Goal: Use online tool/utility: Use online tool/utility

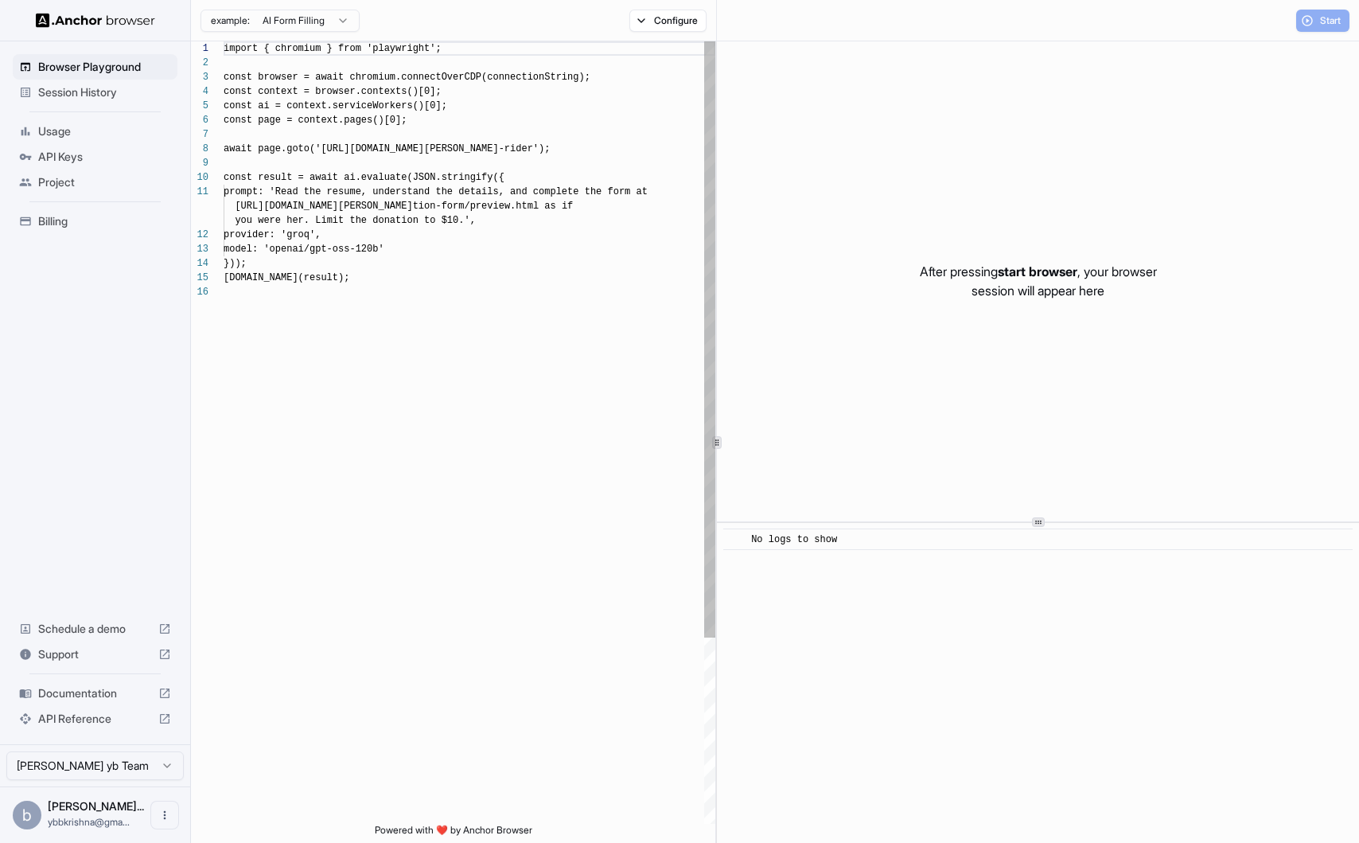
scroll to position [143, 0]
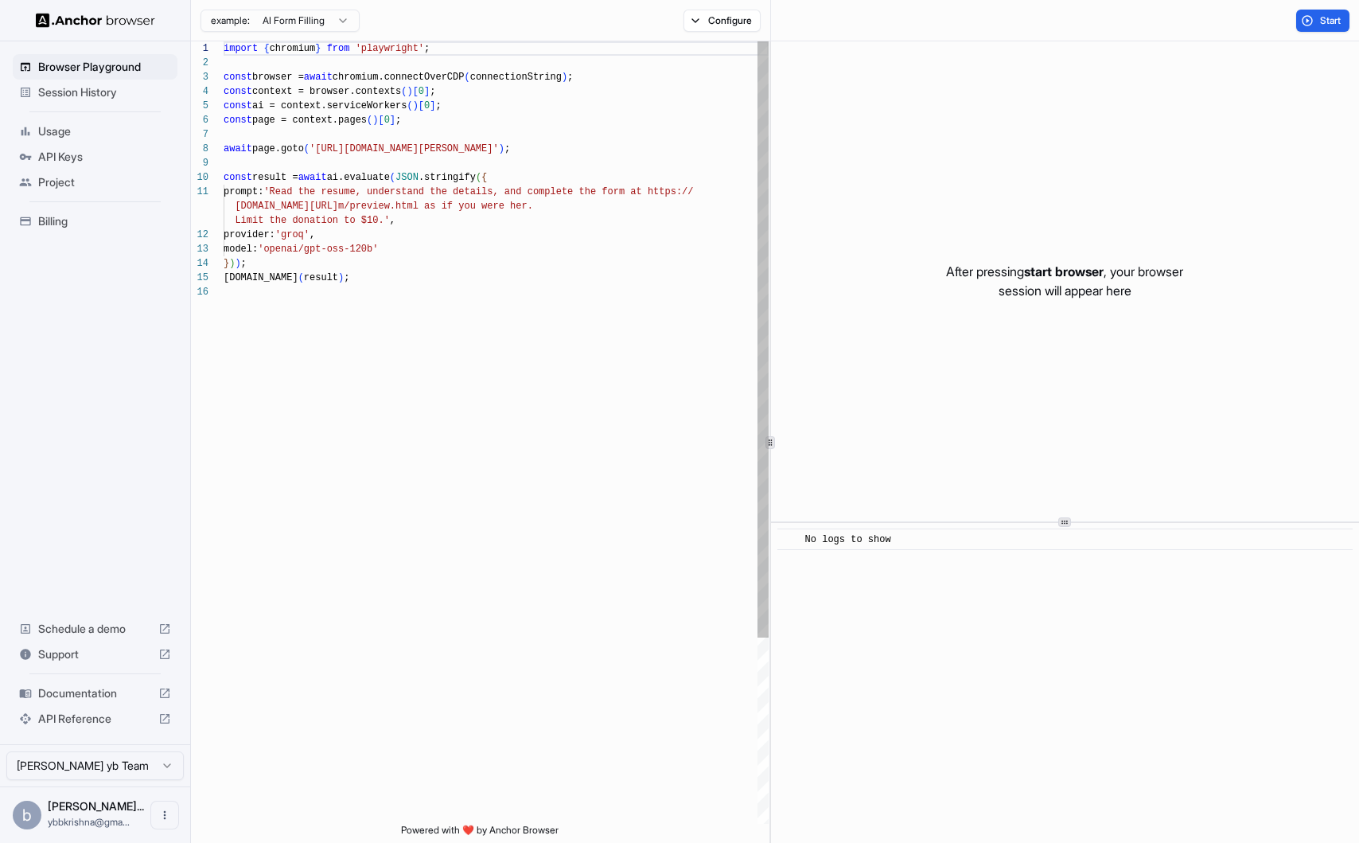
click at [770, 451] on div at bounding box center [770, 441] width 1 height 801
click at [189, 473] on div "Browser Playground Session History Usage API Keys Project Billing Schedule a de…" at bounding box center [95, 392] width 190 height 703
click at [251, 258] on div "import { chromium } from 'playwright' ; const browser = await chromium.connectO…" at bounding box center [496, 554] width 545 height 1026
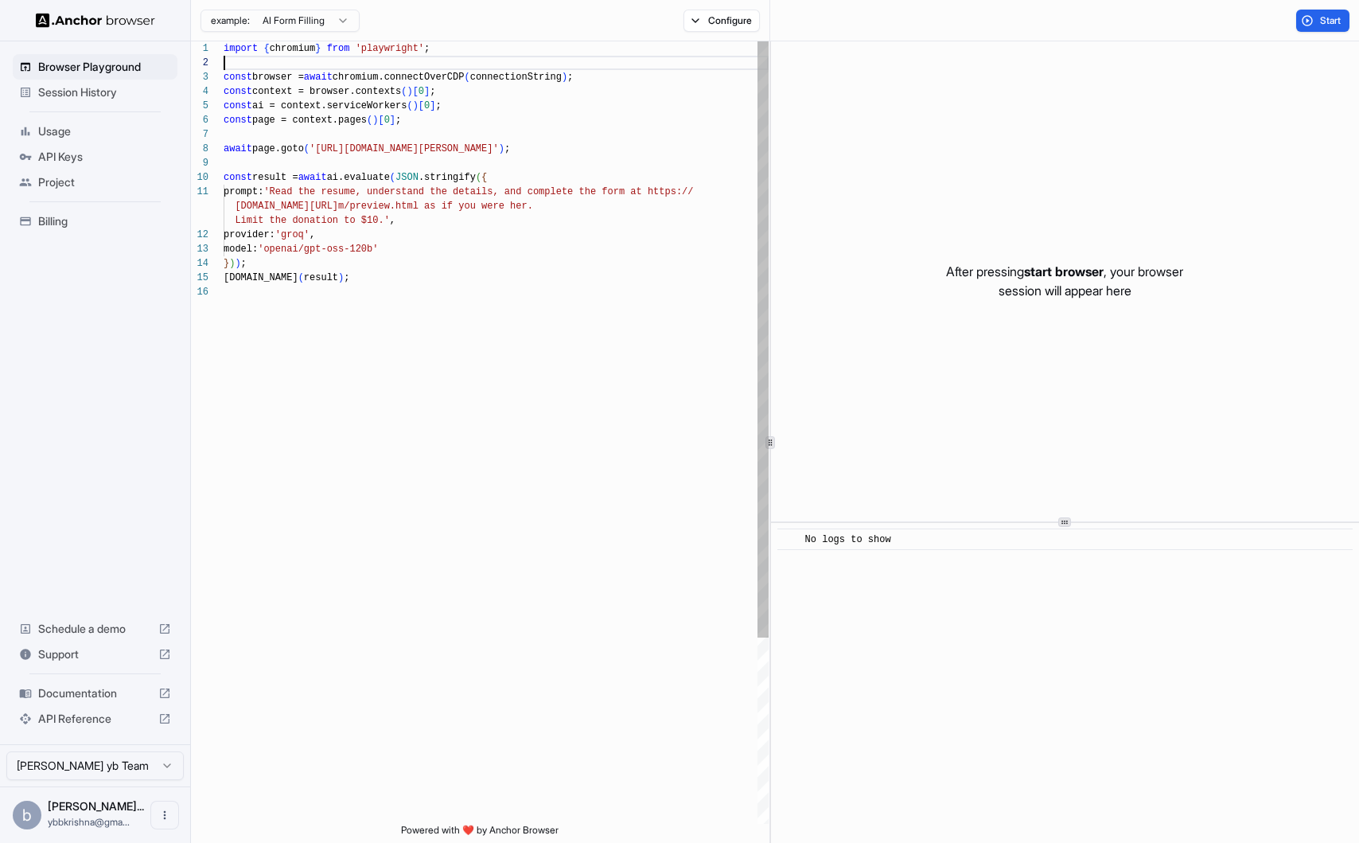
click at [306, 60] on div "import { chromium } from 'playwright' ; const browser = await chromium.connectO…" at bounding box center [496, 554] width 545 height 1026
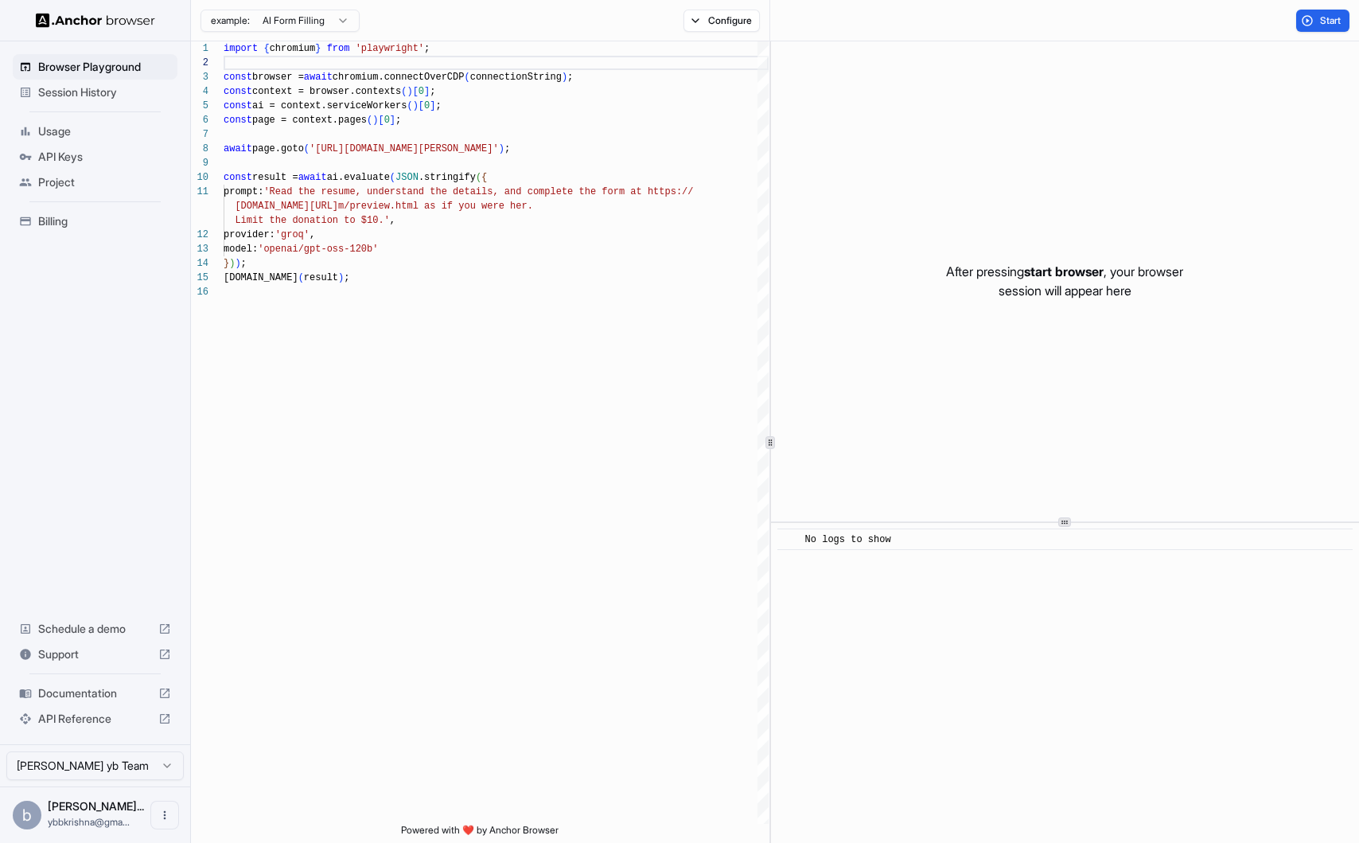
click at [301, 25] on html "Browser Playground Session History Usage API Keys Project Billing Schedule a de…" at bounding box center [679, 421] width 1359 height 843
click at [354, 247] on html "Browser Playground Session History Usage API Keys Project Billing Schedule a de…" at bounding box center [679, 421] width 1359 height 843
click at [1329, 29] on button "Start" at bounding box center [1322, 21] width 53 height 22
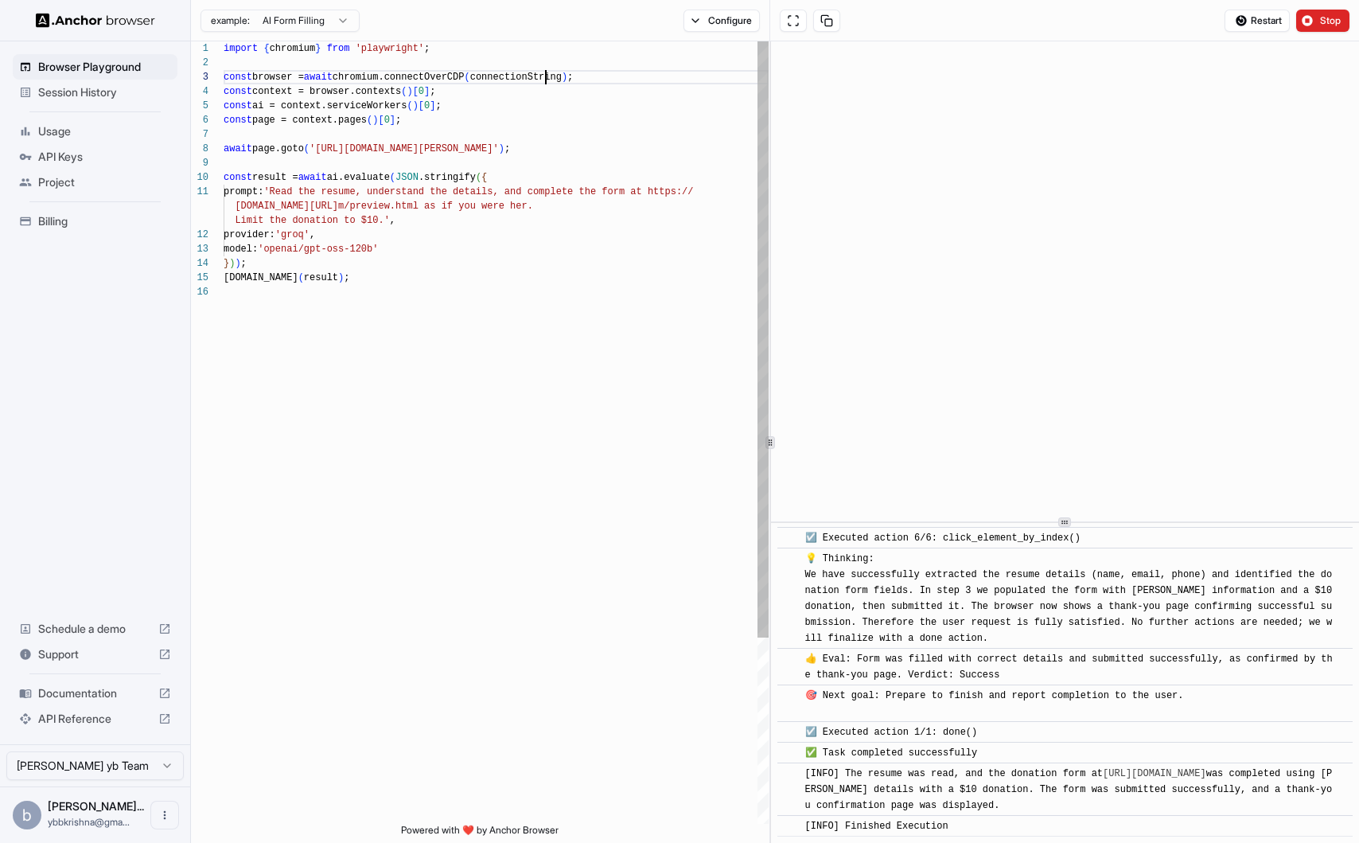
scroll to position [29, 0]
click at [547, 80] on div "import { chromium } from 'playwright' ; const browser = await chromium.connectO…" at bounding box center [496, 554] width 545 height 1026
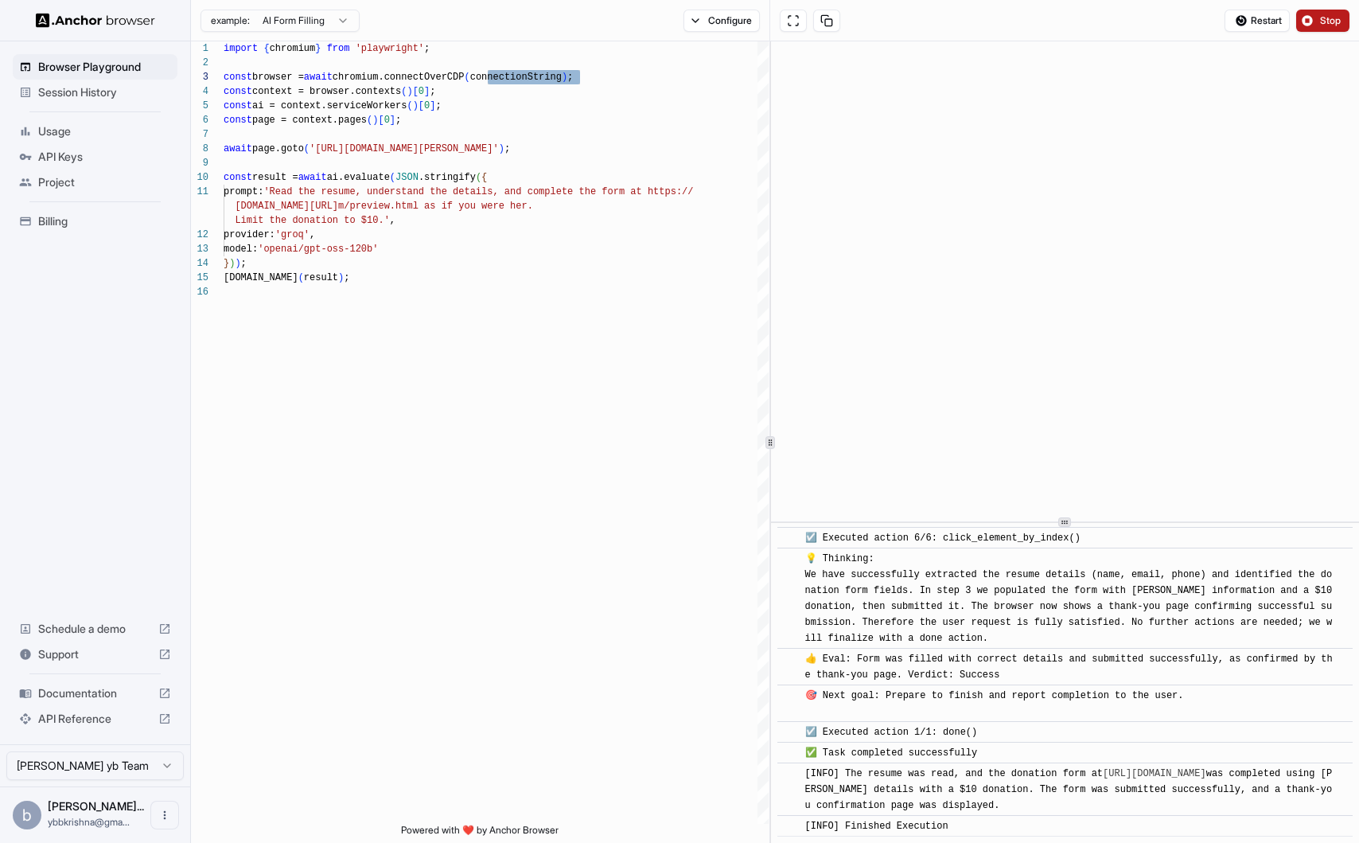
click at [1326, 20] on span "Stop" at bounding box center [1331, 20] width 22 height 13
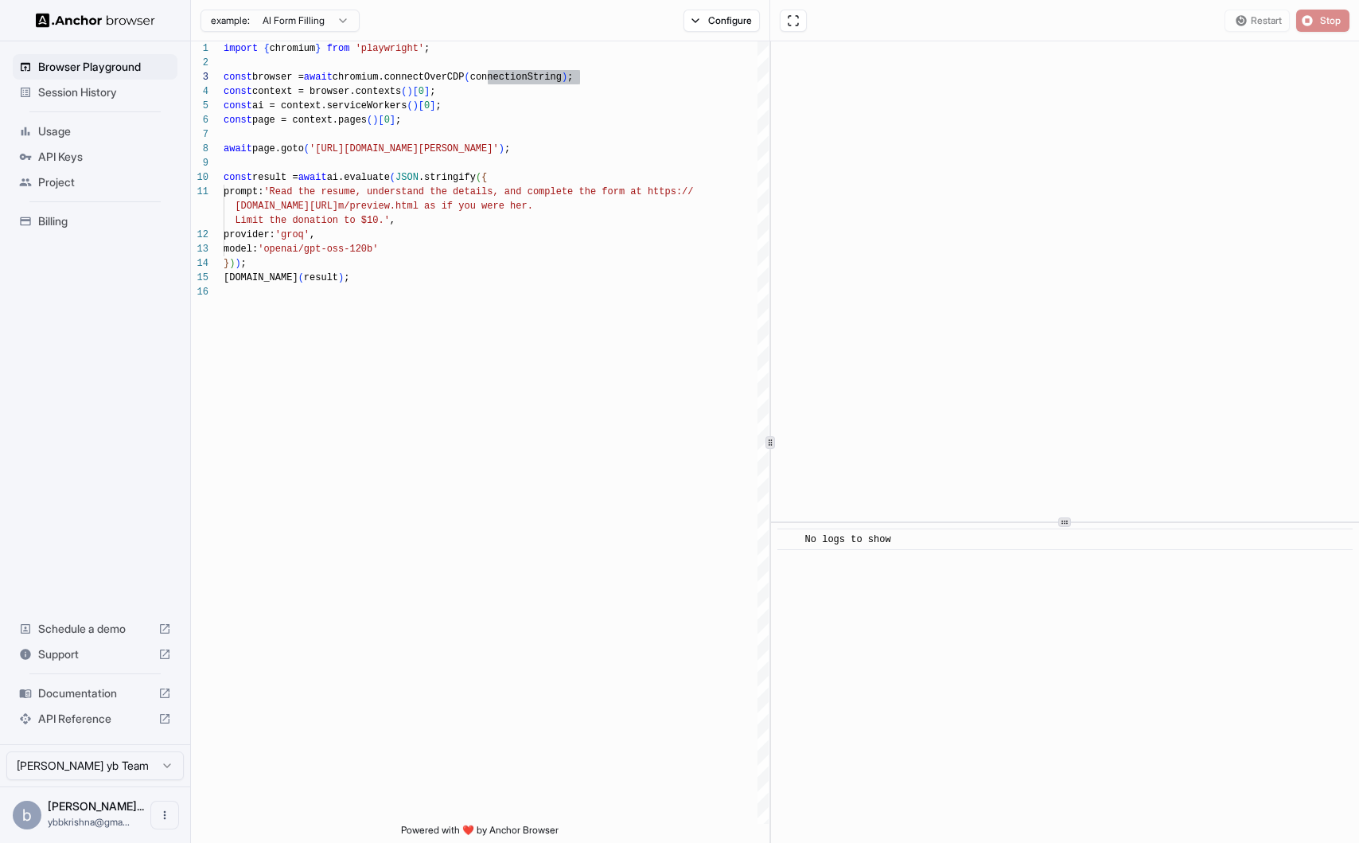
scroll to position [0, 0]
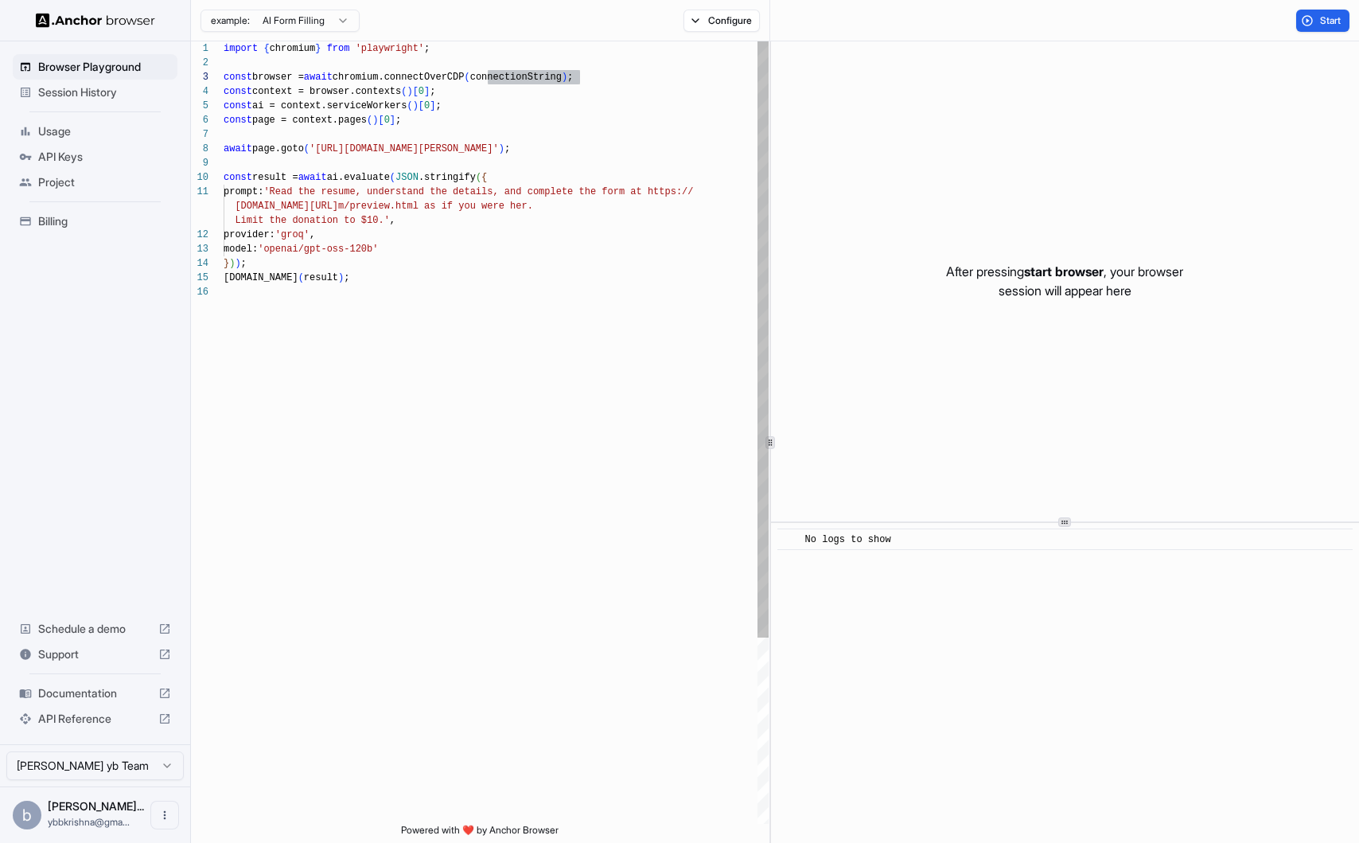
type textarea "**********"
click at [574, 342] on div "import { chromium } from 'playwright' ; const browser = await chromium.connectO…" at bounding box center [496, 554] width 545 height 1026
